Goal: Task Accomplishment & Management: Use online tool/utility

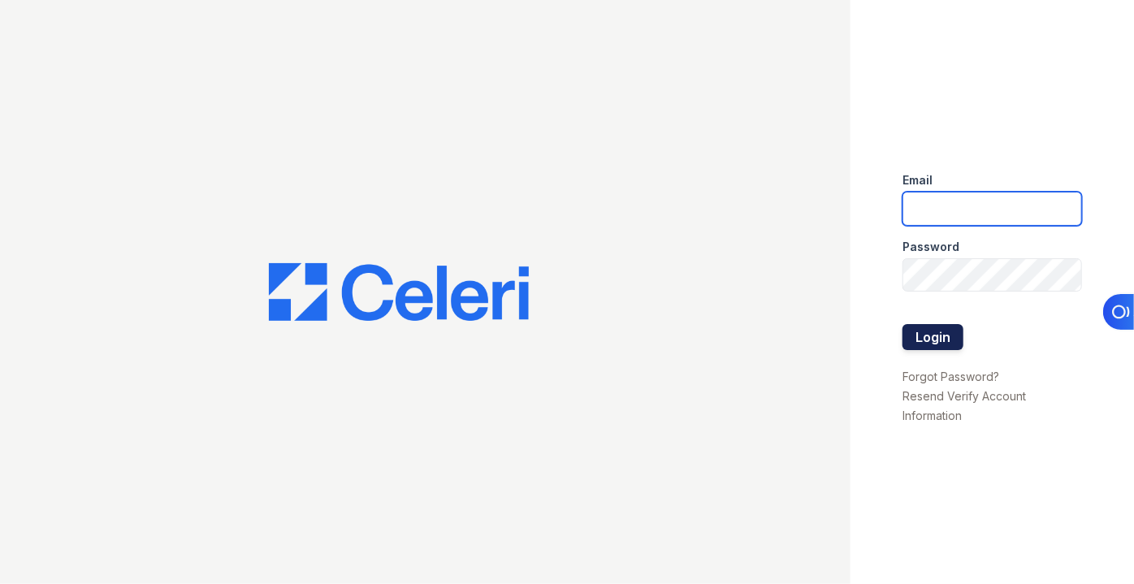
type input "[EMAIL_ADDRESS][DOMAIN_NAME]"
click at [931, 337] on button "Login" at bounding box center [933, 337] width 61 height 26
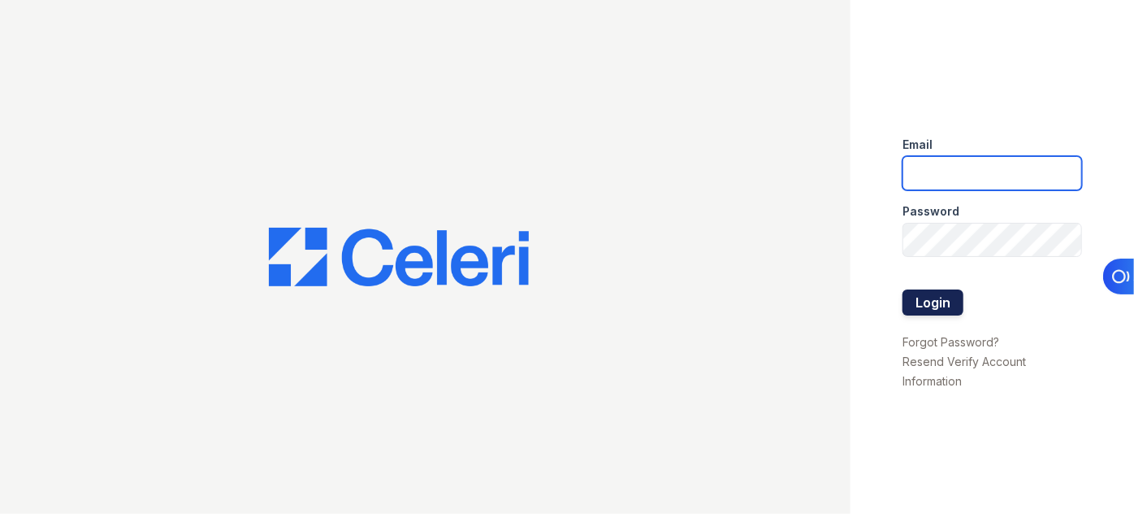
type input "pmateranorozco@lantowerliving.com"
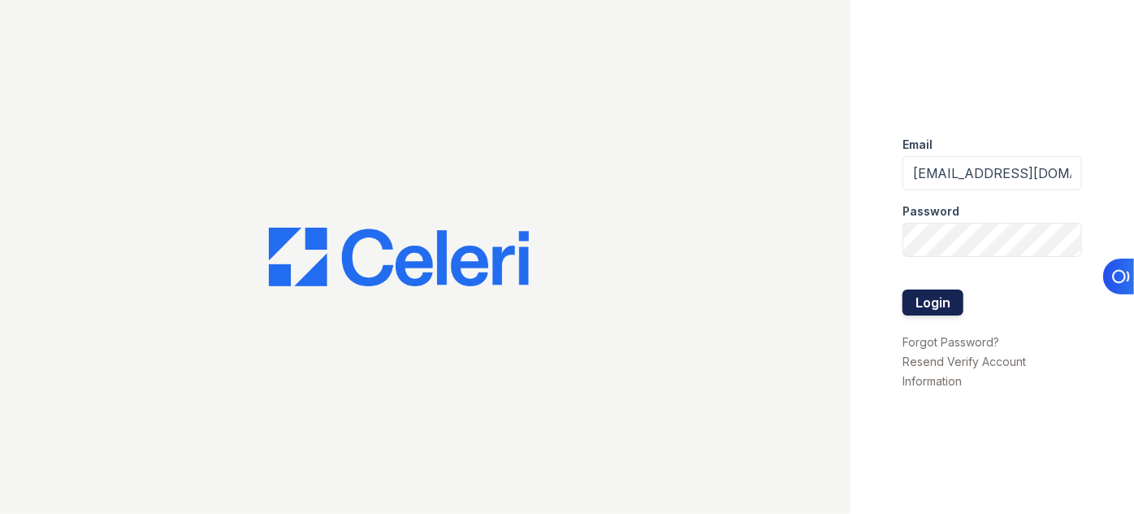
click at [943, 298] on button "Login" at bounding box center [933, 302] width 61 height 26
